Goal: Information Seeking & Learning: Learn about a topic

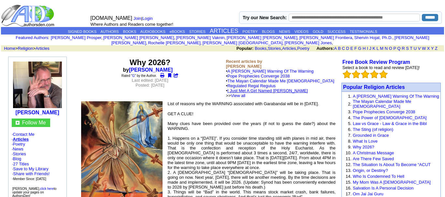
click at [283, 88] on link "I Just Met A Girl Named Maria" at bounding box center [268, 90] width 81 height 5
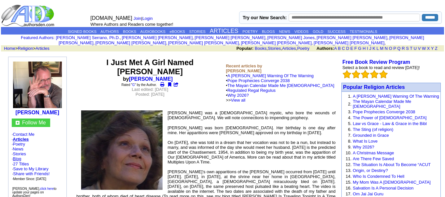
click at [21, 156] on link "Blog" at bounding box center [17, 158] width 8 height 5
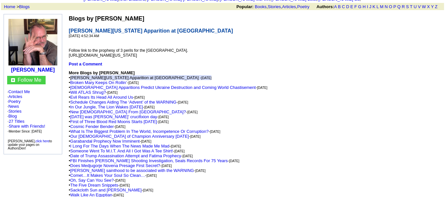
scroll to position [44, 0]
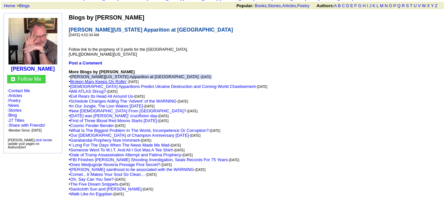
click at [104, 79] on link "Broken Mary Keeps On Rollin’" at bounding box center [98, 81] width 57 height 5
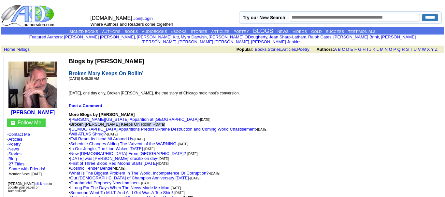
click at [139, 127] on link "[DEMOGRAPHIC_DATA] Apparitions Predict Ukraine Destruction and Coming World Cha…" at bounding box center [163, 129] width 186 height 5
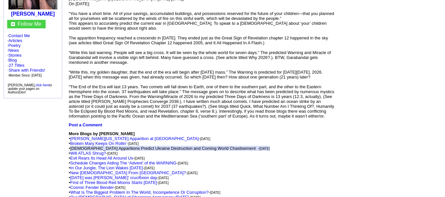
scroll to position [99, 0]
click at [147, 136] on link "[PERSON_NAME][US_STATE] Apparition at [GEOGRAPHIC_DATA]" at bounding box center [134, 138] width 128 height 5
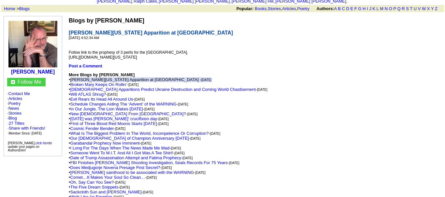
scroll to position [39, 0]
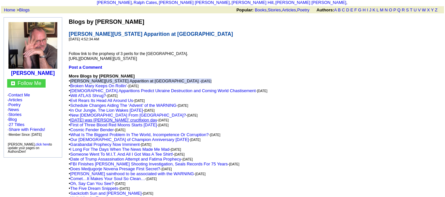
click at [130, 118] on link "[DATE] was [PERSON_NAME]’ crucifixion day" at bounding box center [113, 120] width 87 height 5
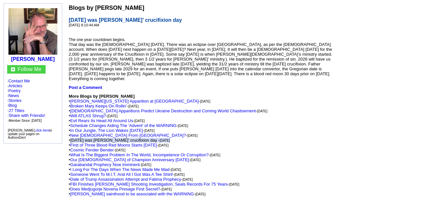
scroll to position [61, 0]
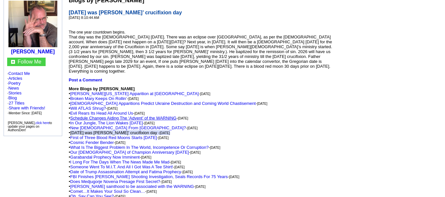
click at [98, 116] on link "Schedule Changes Aiding The ‘Advent’ of the WARNING" at bounding box center [123, 118] width 106 height 5
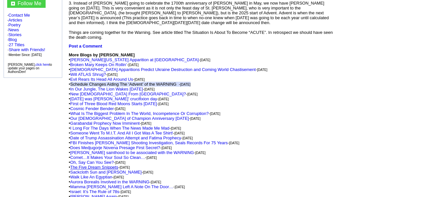
scroll to position [119, 0]
click at [101, 155] on link "Comet…It Makes Your Soul So Clean…" at bounding box center [107, 157] width 75 height 5
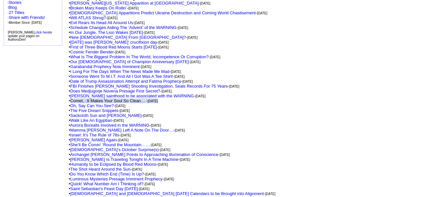
scroll to position [154, 0]
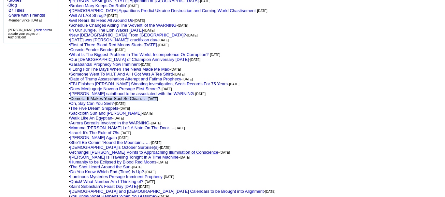
click at [113, 150] on link "Archangel [PERSON_NAME] Points to Approaching Illumination of Conscience" at bounding box center [144, 152] width 148 height 5
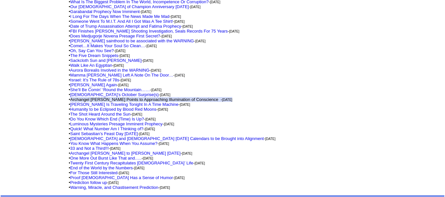
scroll to position [304, 0]
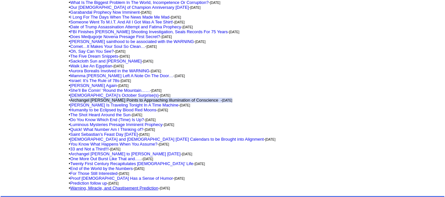
click at [133, 186] on link "Warning, Miracle, and Chastisement Prediction" at bounding box center [114, 188] width 88 height 5
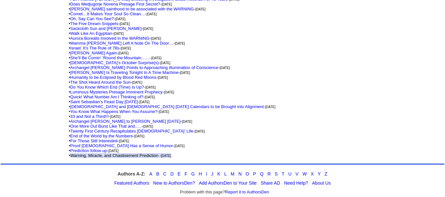
scroll to position [468, 0]
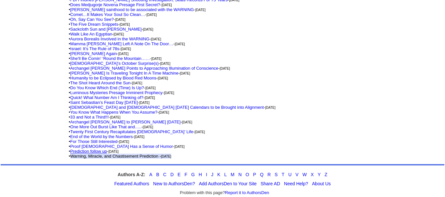
click at [95, 149] on link "Prediction follow up" at bounding box center [88, 151] width 37 height 5
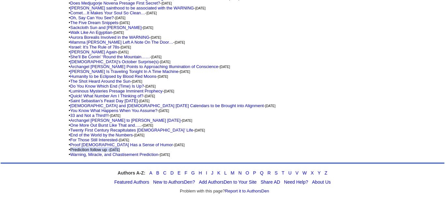
scroll to position [276, 0]
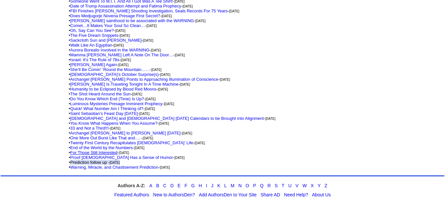
click at [113, 150] on link "For Those Still Interested" at bounding box center [93, 152] width 47 height 5
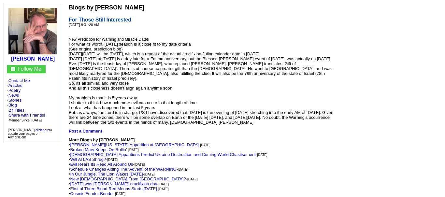
scroll to position [55, 0]
